Goal: Task Accomplishment & Management: Use online tool/utility

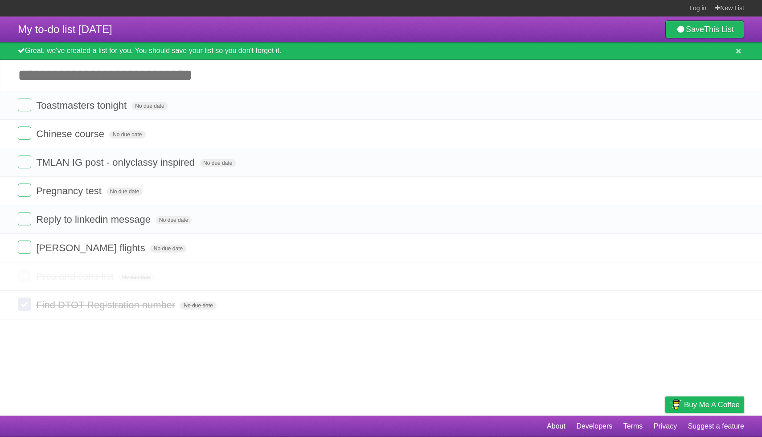
click at [137, 368] on article "My to-do list 09/03/2025 Save This List Great, we've created a list for you. Yo…" at bounding box center [381, 215] width 762 height 399
click at [306, 76] on input "Add another task" at bounding box center [381, 75] width 762 height 31
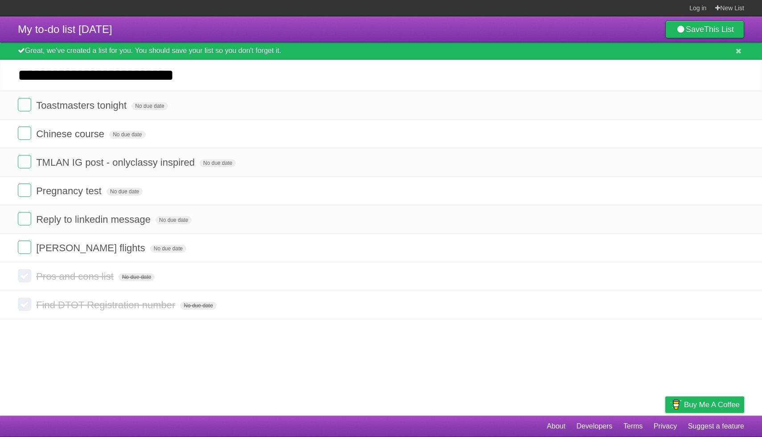
type input "**********"
click input "*********" at bounding box center [0, 0] width 0 height 0
